Goal: Navigation & Orientation: Find specific page/section

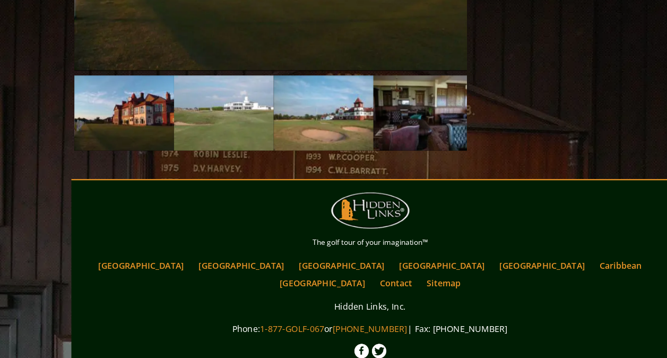
scroll to position [1350, 0]
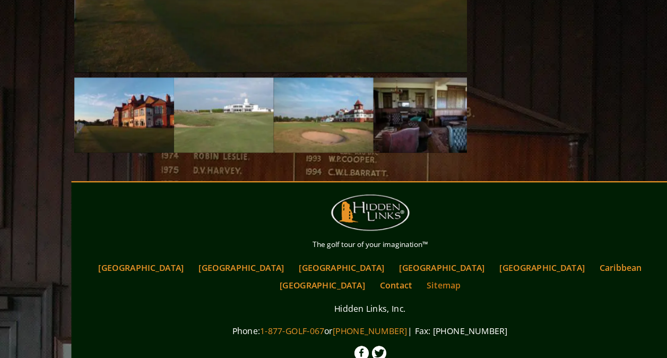
click at [419, 263] on link "Sitemap" at bounding box center [398, 270] width 40 height 15
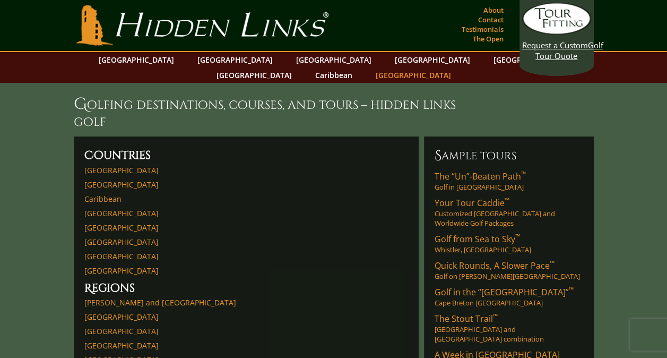
click at [456, 67] on link "[GEOGRAPHIC_DATA]" at bounding box center [413, 74] width 86 height 15
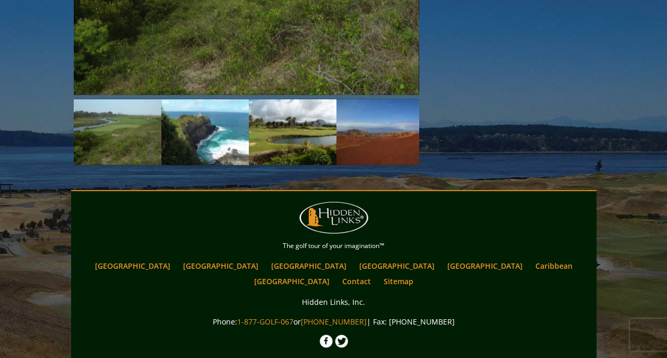
scroll to position [1376, 0]
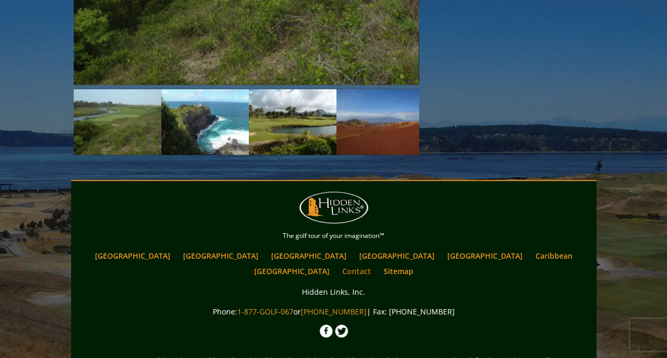
click at [376, 263] on link "Contact" at bounding box center [356, 270] width 39 height 15
